Goal: Task Accomplishment & Management: Use online tool/utility

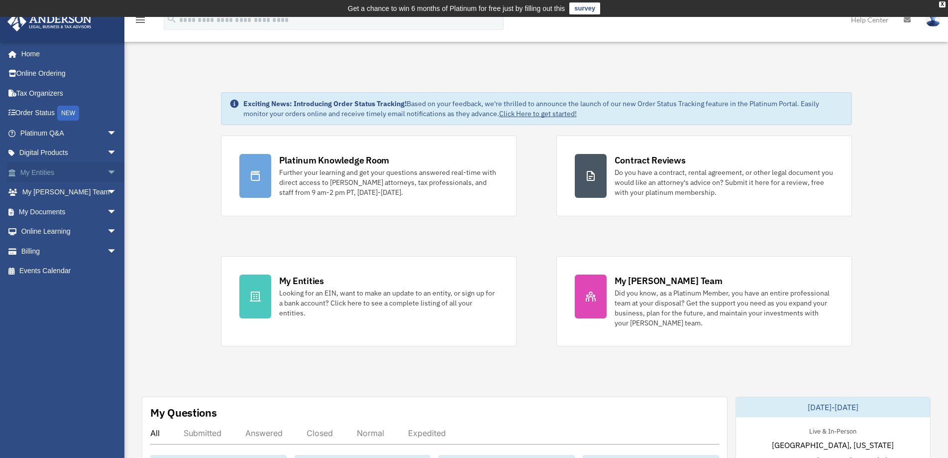
click at [58, 170] on link "My Entities arrow_drop_down" at bounding box center [69, 172] width 125 height 20
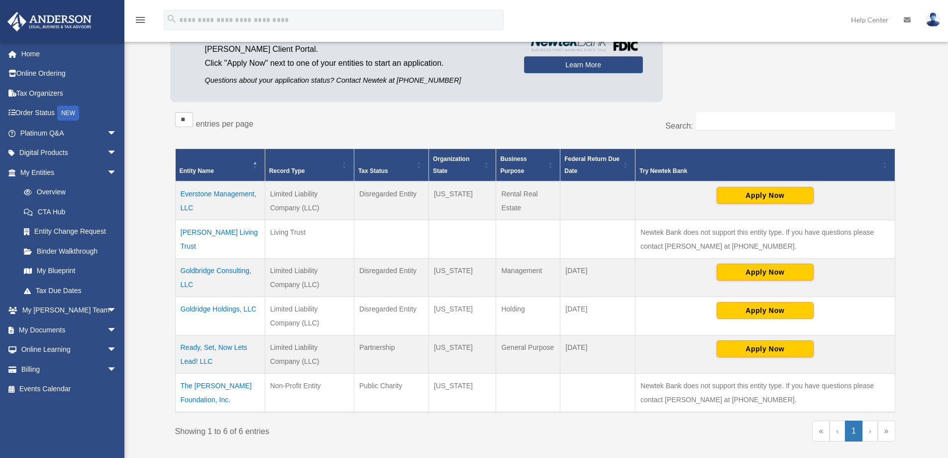
scroll to position [149, 0]
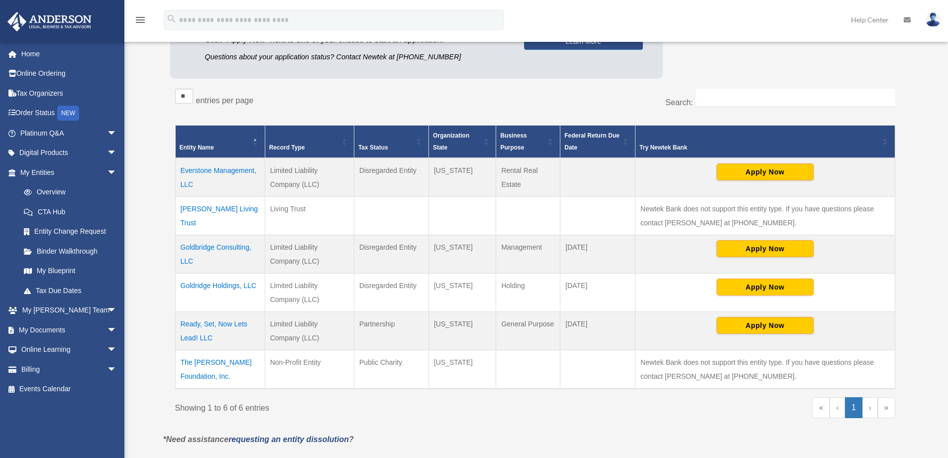
click at [218, 244] on td "Goldbridge Consulting, LLC" at bounding box center [220, 254] width 90 height 38
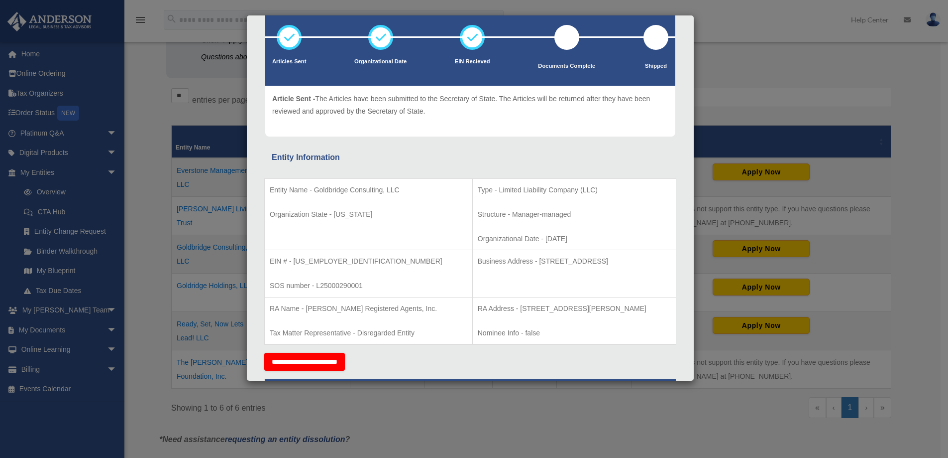
scroll to position [0, 0]
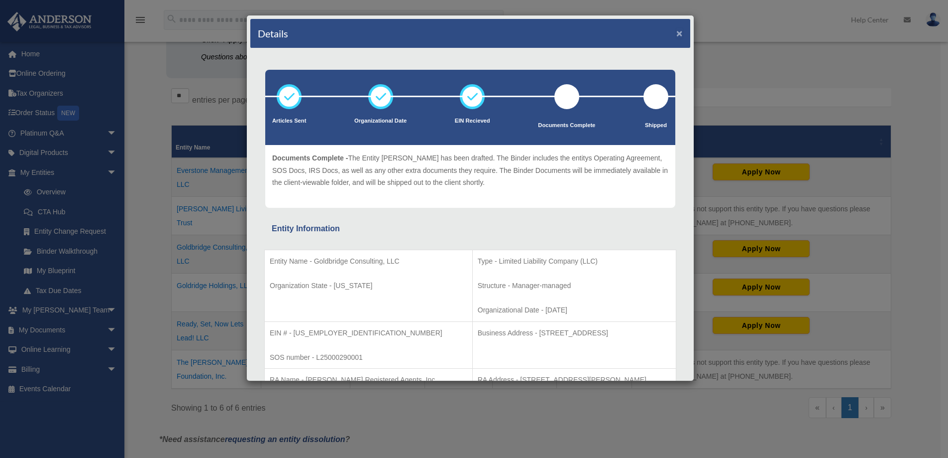
click at [677, 31] on button "×" at bounding box center [680, 33] width 6 height 10
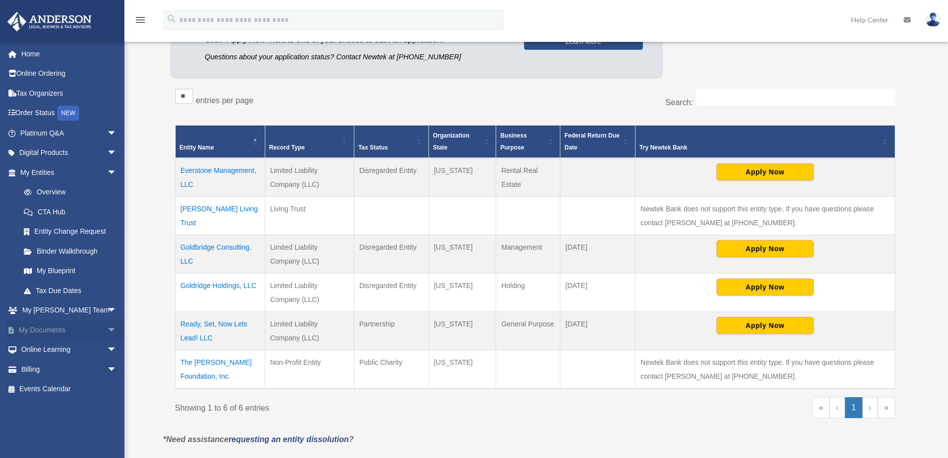
click at [107, 328] on span "arrow_drop_down" at bounding box center [117, 330] width 20 height 20
click at [49, 348] on link "Box" at bounding box center [73, 350] width 118 height 20
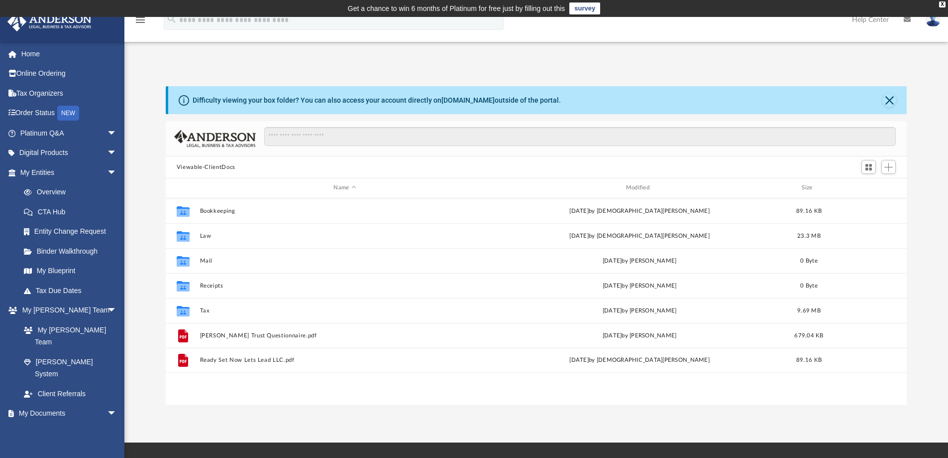
scroll to position [219, 734]
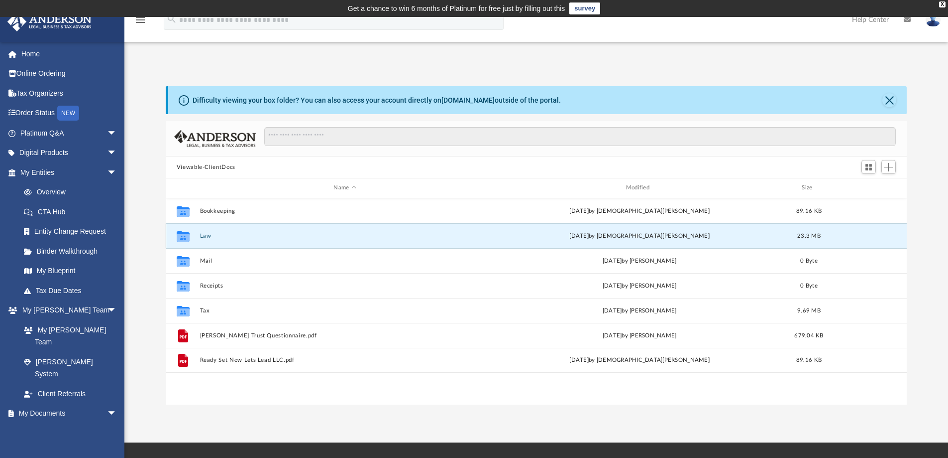
click at [205, 235] on button "Law" at bounding box center [345, 236] width 290 height 6
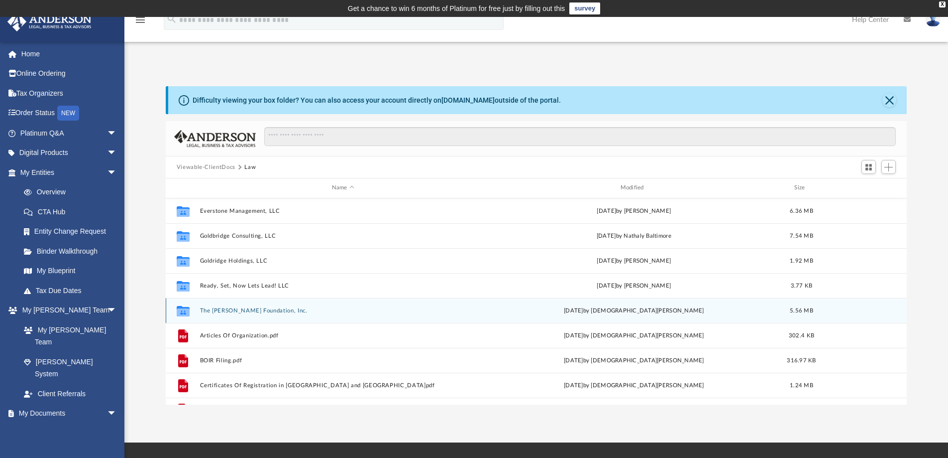
click at [217, 310] on button "The [PERSON_NAME] Foundation, Inc." at bounding box center [343, 310] width 287 height 6
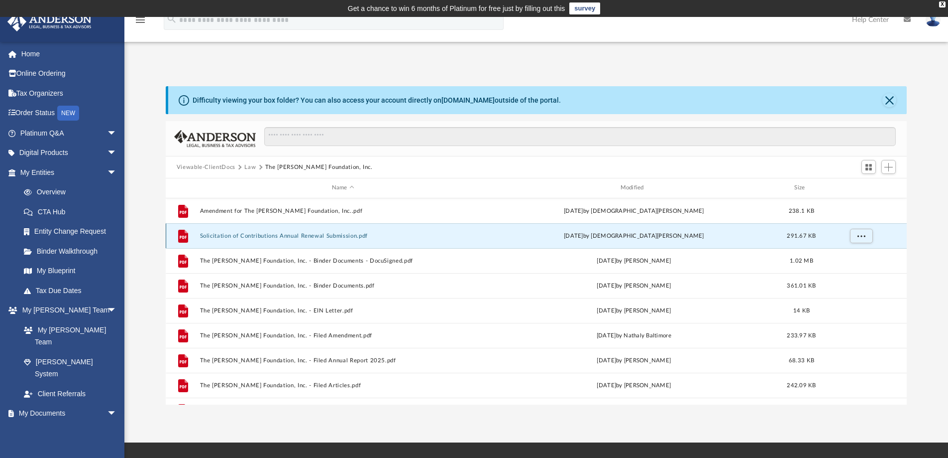
click at [315, 234] on button "Solicitation of Contributions Annual Renewal Submission.pdf" at bounding box center [343, 236] width 287 height 6
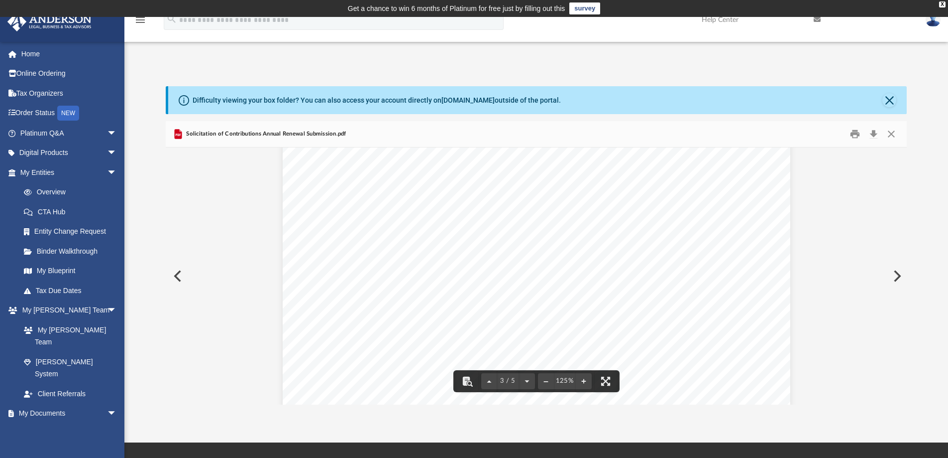
scroll to position [1593, 0]
